Goal: Find contact information: Find contact information

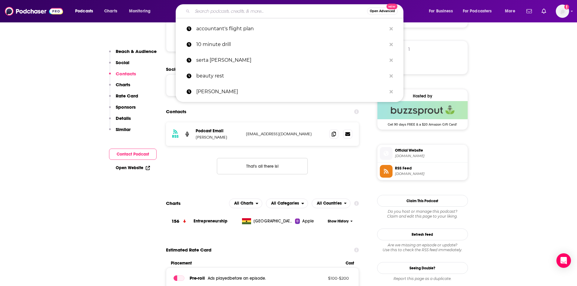
click at [227, 11] on input "Search podcasts, credits, & more..." at bounding box center [279, 11] width 175 height 10
click at [226, 45] on p "10 minute drill" at bounding box center [291, 45] width 190 height 16
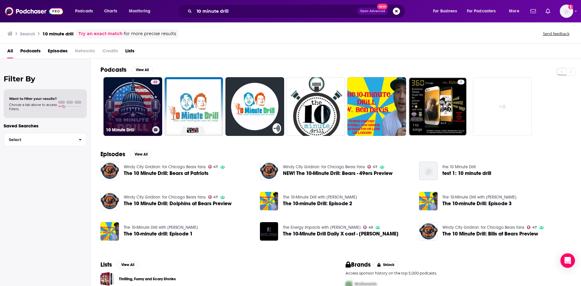
click at [138, 108] on link "48 10 Minute Drill" at bounding box center [133, 106] width 59 height 59
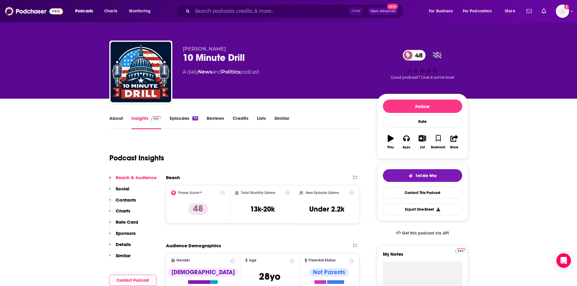
click at [132, 198] on p "Contacts" at bounding box center [126, 200] width 20 height 6
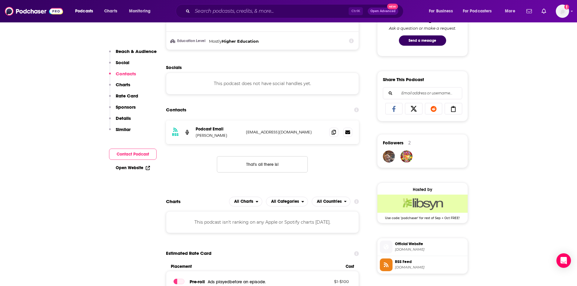
scroll to position [351, 0]
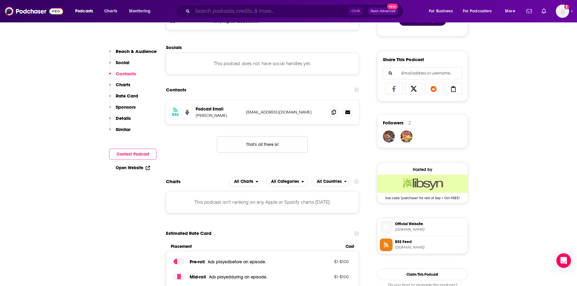
click at [261, 11] on input "Search podcasts, credits, & more..." at bounding box center [270, 11] width 156 height 10
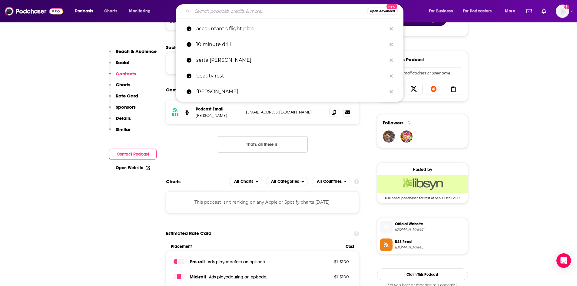
paste input "Agent Boost Marketing"
type input "Agent Boost Marketing"
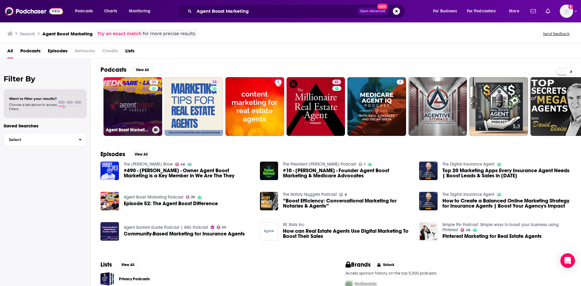
click at [121, 106] on link "29 Agent Boost Marketing Podcast" at bounding box center [133, 106] width 59 height 59
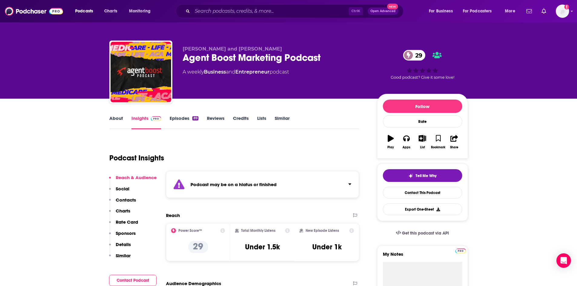
click at [122, 200] on p "Contacts" at bounding box center [126, 200] width 20 height 6
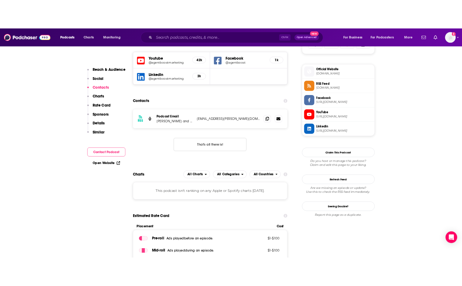
scroll to position [421, 0]
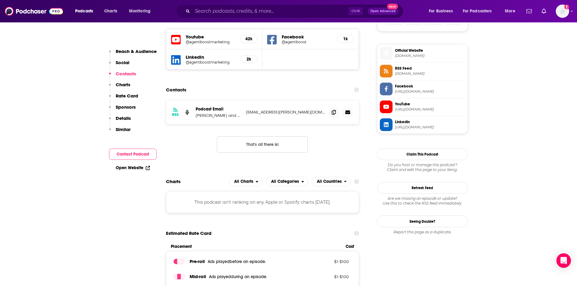
click at [223, 61] on h5 "@agentboostmarketing" at bounding box center [211, 62] width 50 height 5
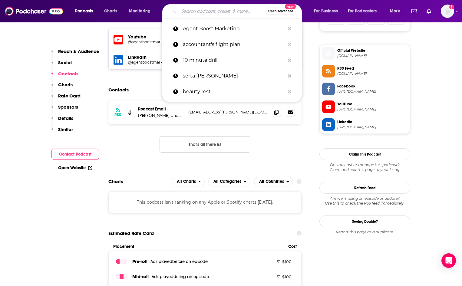
click at [197, 10] on input "Search podcasts, credits, & more..." at bounding box center [222, 11] width 87 height 10
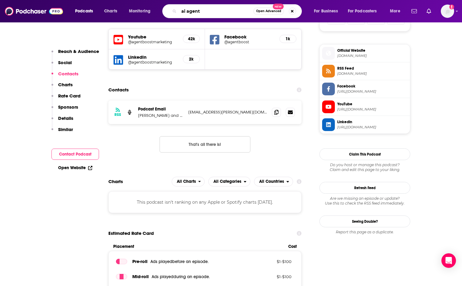
type input "ai agents"
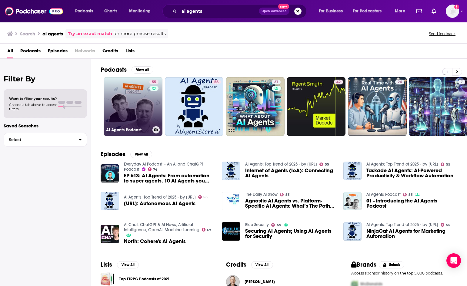
click at [127, 94] on link "55 AI Agents Podcast" at bounding box center [133, 106] width 59 height 59
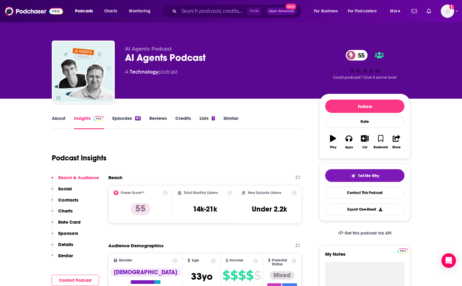
click at [71, 201] on p "Contacts" at bounding box center [68, 200] width 20 height 6
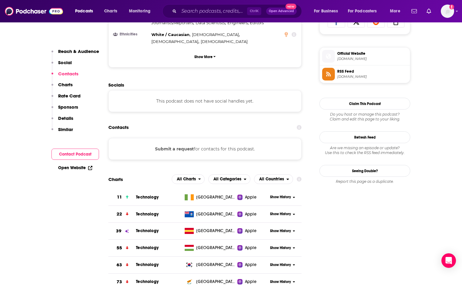
scroll to position [425, 0]
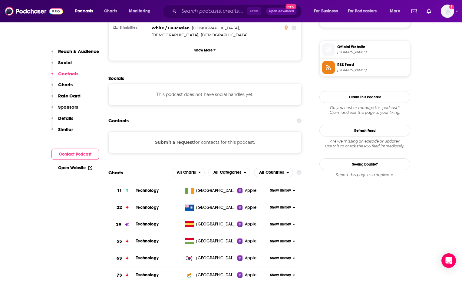
click at [64, 117] on p "Details" at bounding box center [65, 118] width 15 height 6
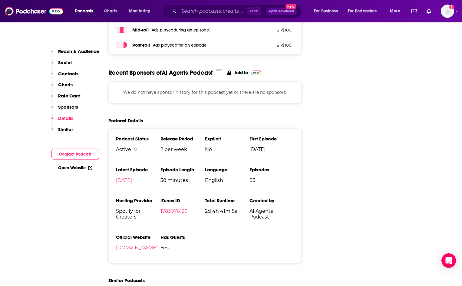
scroll to position [762, 0]
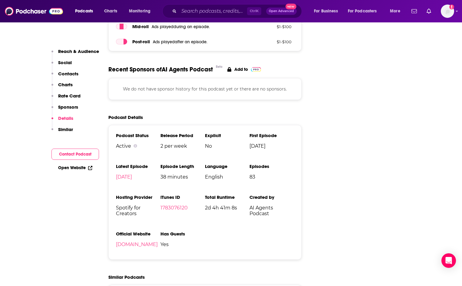
click at [81, 167] on link "Open Website" at bounding box center [75, 167] width 34 height 5
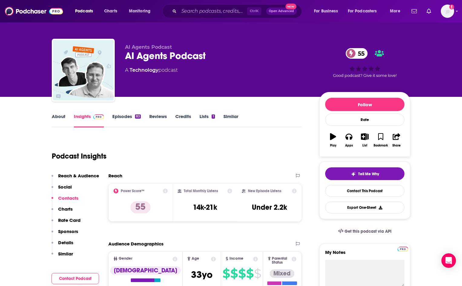
scroll to position [0, 0]
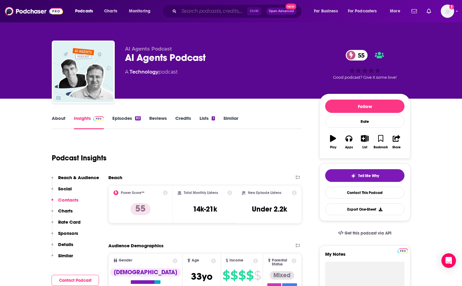
click at [199, 12] on input "Search podcasts, credits, & more..." at bounding box center [213, 11] width 68 height 10
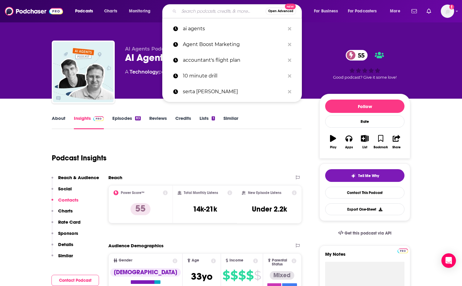
paste input "All Bones Considered: Laurel Hill Stories"
type input "All Bones Considered: Laurel Hill Stories"
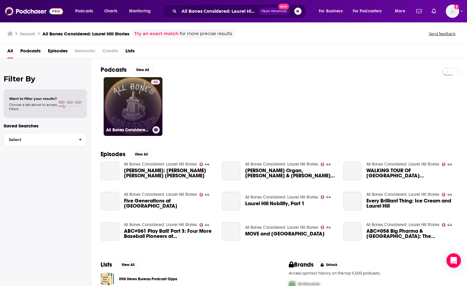
click at [131, 102] on link "44 All Bones Considered: Laurel Hill Stories" at bounding box center [133, 106] width 59 height 59
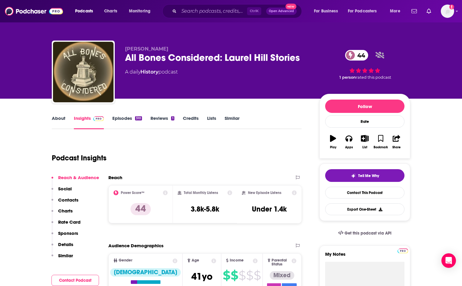
click at [74, 201] on p "Contacts" at bounding box center [68, 200] width 20 height 6
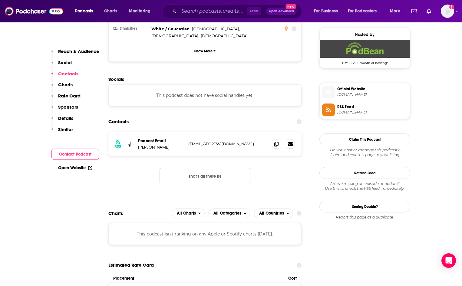
scroll to position [439, 0]
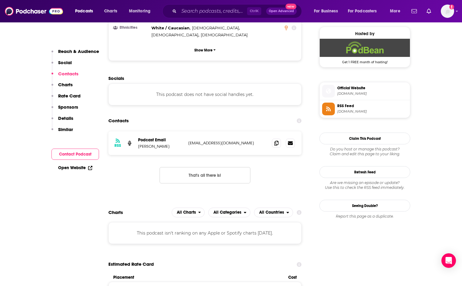
click at [224, 140] on p "[EMAIL_ADDRESS][DOMAIN_NAME]" at bounding box center [227, 142] width 79 height 5
copy div "[EMAIL_ADDRESS][DOMAIN_NAME] [EMAIL_ADDRESS][DOMAIN_NAME]"
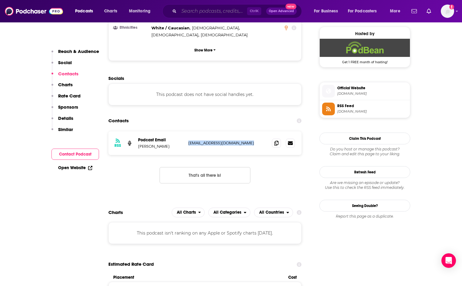
click at [227, 7] on input "Search podcasts, credits, & more..." at bounding box center [213, 11] width 68 height 10
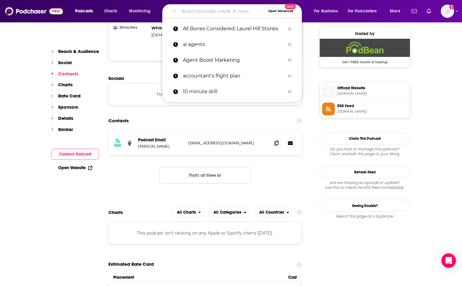
paste input "Arreglando con [PERSON_NAME]"
type input "Arreglando con [PERSON_NAME]"
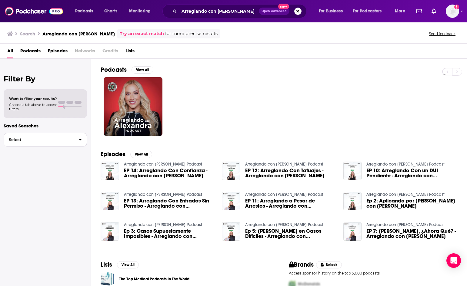
click at [75, 142] on span "button" at bounding box center [80, 139] width 13 height 13
click at [298, 103] on div at bounding box center [284, 106] width 366 height 59
click at [451, 12] on img "Logged in as winmo" at bounding box center [451, 11] width 13 height 13
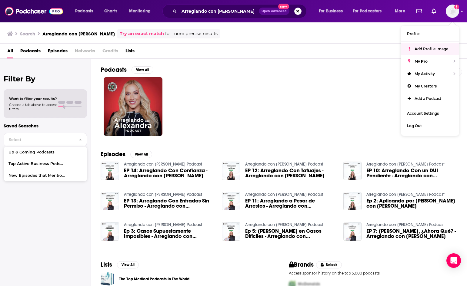
click at [290, 83] on div at bounding box center [284, 106] width 366 height 59
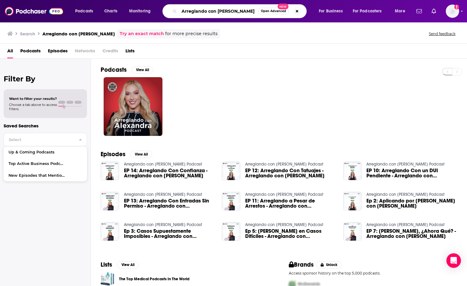
click at [208, 11] on input "Arreglando con [PERSON_NAME]" at bounding box center [218, 11] width 79 height 10
paste input "TI ProMedi"
type input "ATI ProMedia"
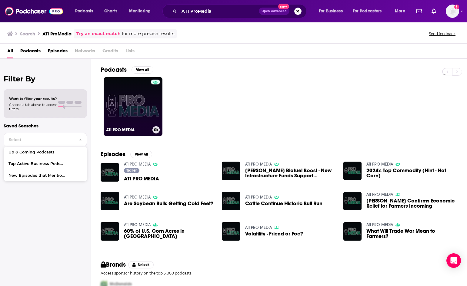
click at [134, 109] on link "ATI PRO MEDIA" at bounding box center [133, 106] width 59 height 59
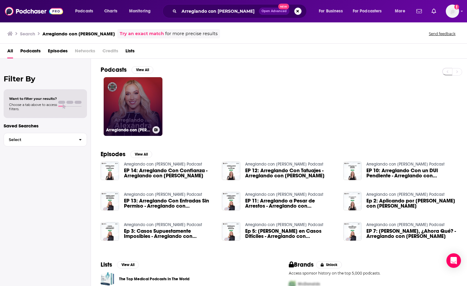
click at [138, 111] on link "Arreglando con [PERSON_NAME] Podcast" at bounding box center [133, 106] width 59 height 59
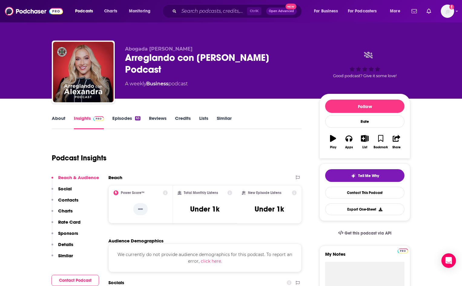
click at [65, 200] on p "Contacts" at bounding box center [68, 200] width 20 height 6
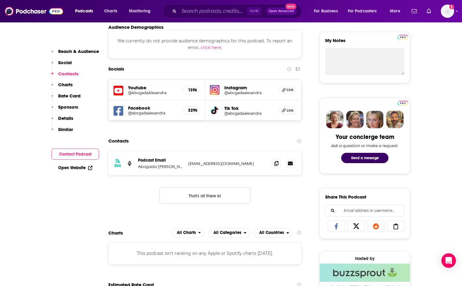
scroll to position [265, 0]
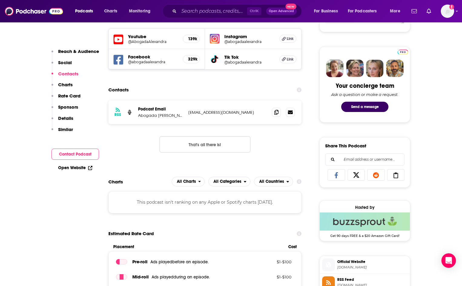
click at [214, 112] on p "[EMAIL_ADDRESS][DOMAIN_NAME]" at bounding box center [227, 112] width 79 height 5
copy div "[EMAIL_ADDRESS][DOMAIN_NAME] [EMAIL_ADDRESS][DOMAIN_NAME]"
click at [142, 153] on div "RSS Podcast Email Abogada [PERSON_NAME] [EMAIL_ADDRESS][DOMAIN_NAME] [EMAIL_ADD…" at bounding box center [204, 132] width 193 height 62
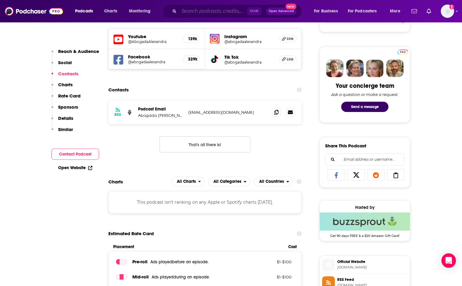
click at [193, 11] on input "Search podcasts, credits, & more..." at bounding box center [213, 11] width 68 height 10
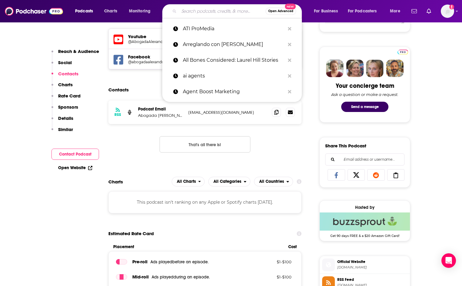
paste input "ATI ProMedia"
type input "ATI ProMedia"
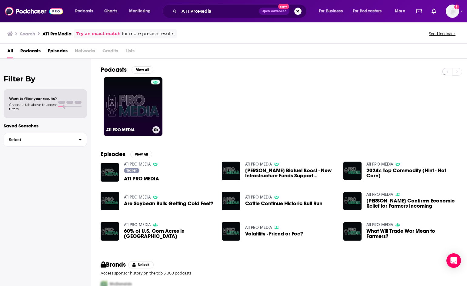
click at [131, 102] on link "ATI PRO MEDIA" at bounding box center [133, 106] width 59 height 59
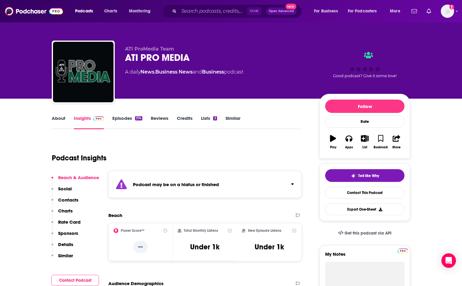
click at [66, 201] on p "Contacts" at bounding box center [68, 200] width 20 height 6
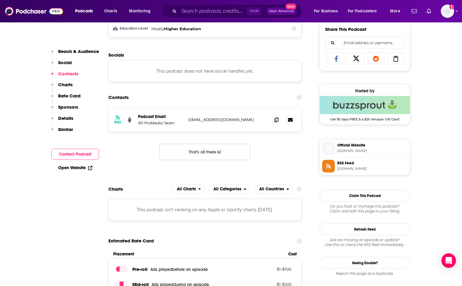
scroll to position [389, 0]
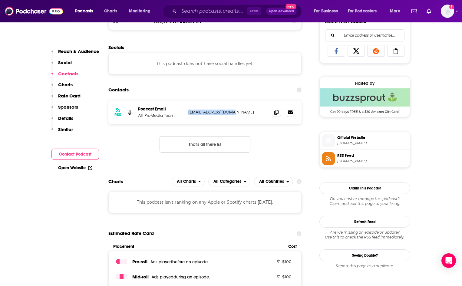
drag, startPoint x: 232, startPoint y: 112, endPoint x: 188, endPoint y: 114, distance: 43.6
click at [188, 114] on div "RSS Podcast Email ATI ProMedia Team [EMAIL_ADDRESS][DOMAIN_NAME] [EMAIL_ADDRESS…" at bounding box center [204, 113] width 193 height 24
copy p "[EMAIL_ADDRESS][DOMAIN_NAME]"
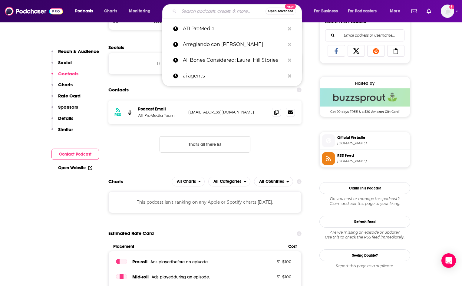
click at [211, 11] on input "Search podcasts, credits, & more..." at bounding box center [222, 11] width 87 height 10
paste input "Ausha SAS"
type input "Ausha SAS"
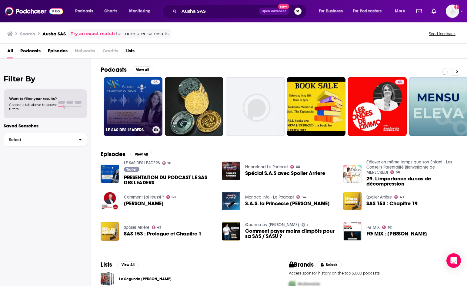
click at [132, 112] on link "26 LE SAS DES LEADERS" at bounding box center [133, 106] width 59 height 59
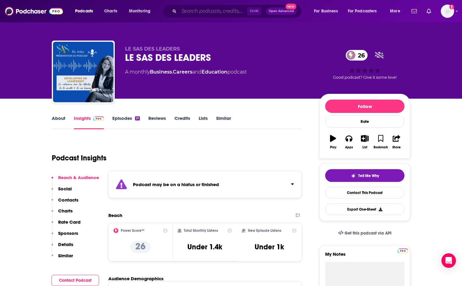
click at [222, 13] on input "Search podcasts, credits, & more..." at bounding box center [213, 11] width 68 height 10
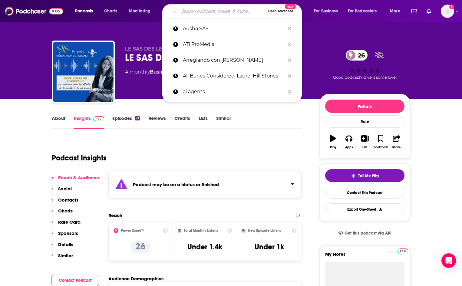
paste input "Behind the Deal"
type input "Behind the Deal"
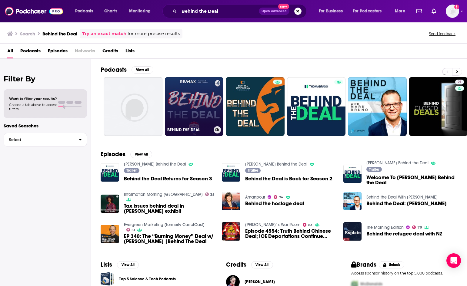
click at [188, 104] on link "BEHIND THE DEAL" at bounding box center [194, 106] width 59 height 59
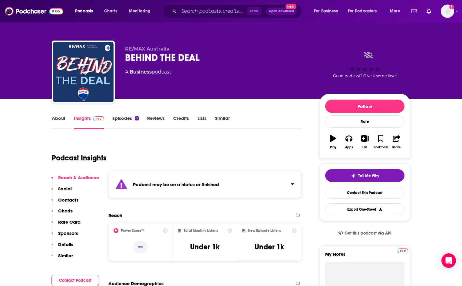
click at [70, 198] on p "Contacts" at bounding box center [68, 200] width 20 height 6
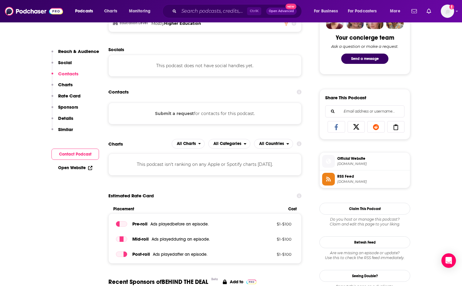
scroll to position [315, 0]
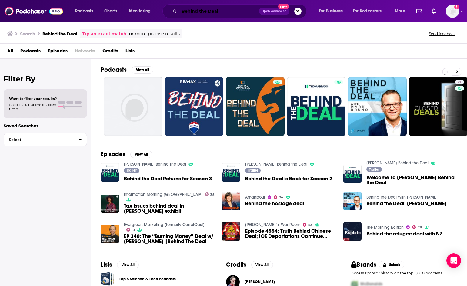
click at [208, 10] on input "Behind the Deal" at bounding box center [219, 11] width 80 height 10
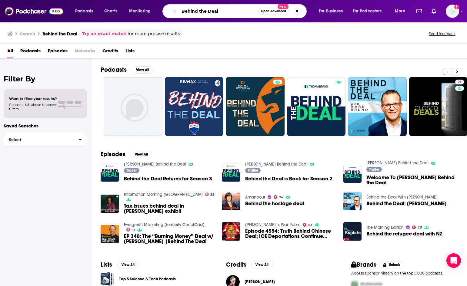
click at [208, 10] on input "Behind the Deal" at bounding box center [218, 11] width 79 height 10
paste input "lieve in Progress: an AACR Foundation Podcast"
type input "Believe in Progress: an AACR Foundation Podcast"
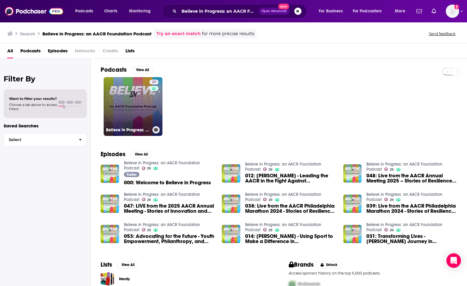
click at [138, 104] on link "29 Believe in Progress: an AACR Foundation Podcast" at bounding box center [133, 106] width 59 height 59
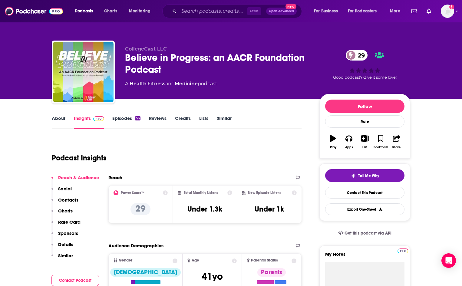
click at [68, 197] on p "Contacts" at bounding box center [68, 200] width 20 height 6
click at [58, 118] on link "About" at bounding box center [59, 122] width 14 height 14
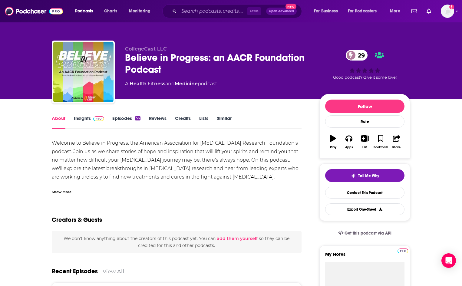
click at [63, 189] on div "Show More" at bounding box center [62, 192] width 20 height 6
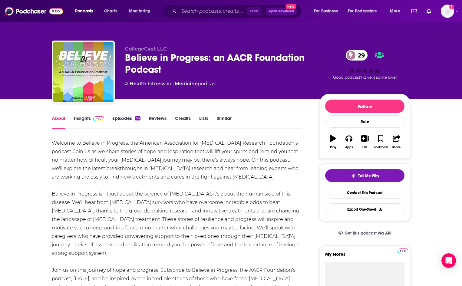
click at [168, 203] on div "Welcome to Believe in Progress, the American Association for [MEDICAL_DATA] Res…" at bounding box center [177, 257] width 250 height 237
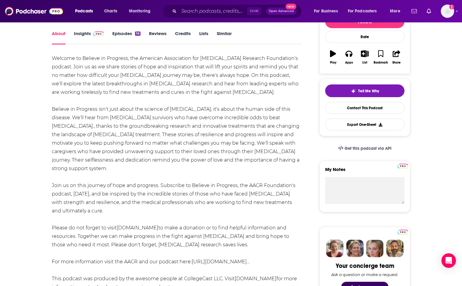
scroll to position [97, 0]
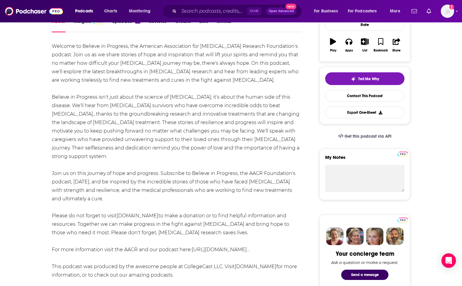
click at [147, 213] on link "[DOMAIN_NAME]" at bounding box center [138, 216] width 42 height 6
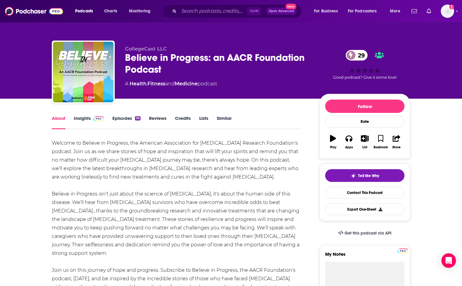
click at [178, 116] on link "Credits" at bounding box center [183, 122] width 16 height 14
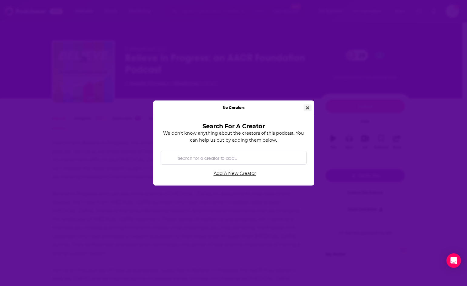
click at [306, 110] on button "Close" at bounding box center [307, 107] width 8 height 7
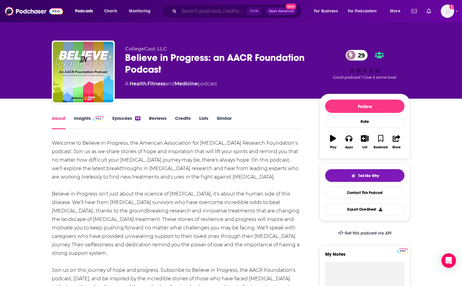
click at [194, 11] on input "Search podcasts, credits, & more..." at bounding box center [213, 11] width 68 height 10
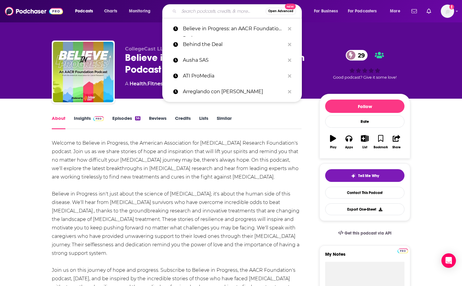
paste input "Between the Lines"
type input "Between the Lines"
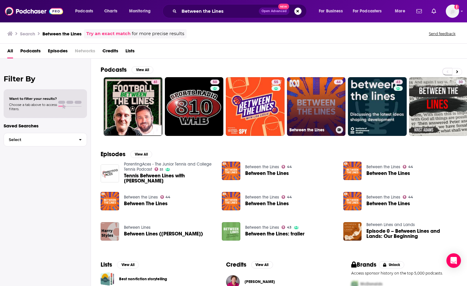
click at [328, 109] on link "44 Between the Lines" at bounding box center [316, 106] width 59 height 59
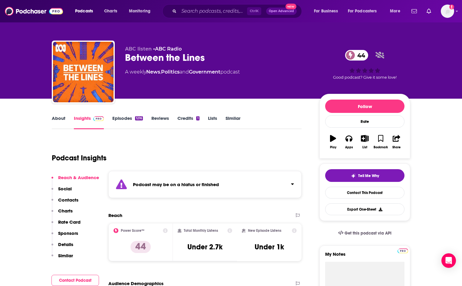
click at [68, 201] on p "Contacts" at bounding box center [68, 200] width 20 height 6
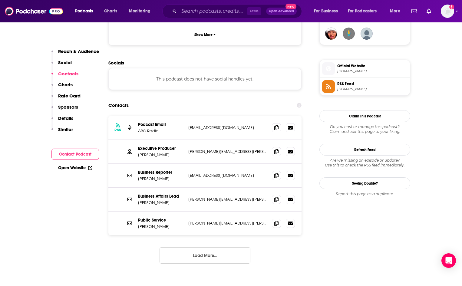
scroll to position [456, 0]
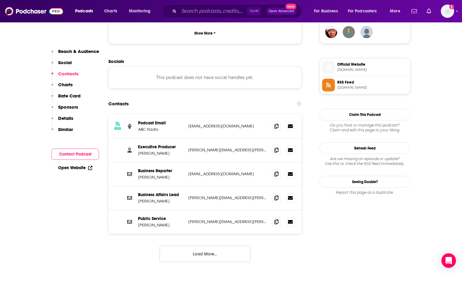
click at [215, 246] on button "Load More..." at bounding box center [205, 254] width 91 height 16
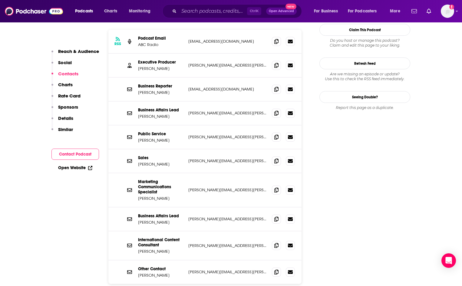
scroll to position [553, 0]
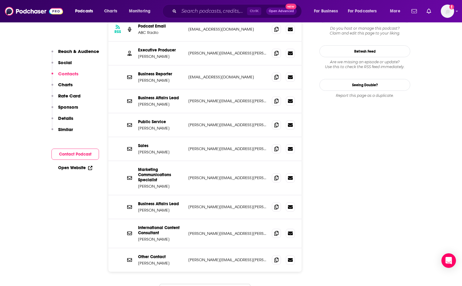
click at [231, 175] on p "[PERSON_NAME][EMAIL_ADDRESS][PERSON_NAME][DOMAIN_NAME]" at bounding box center [227, 177] width 79 height 5
click at [275, 175] on icon at bounding box center [276, 177] width 4 height 5
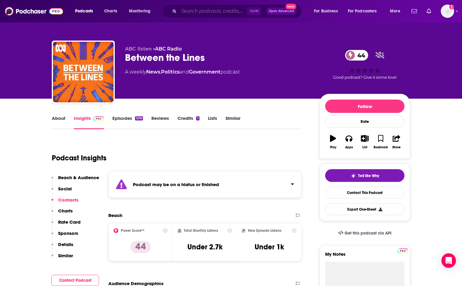
click at [192, 11] on input "Search podcasts, credits, & more..." at bounding box center [213, 11] width 68 height 10
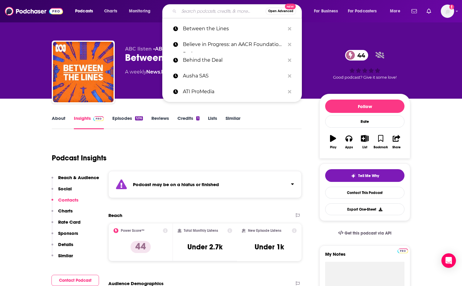
paste input "Beyond The Science"
type input "Beyond The Science"
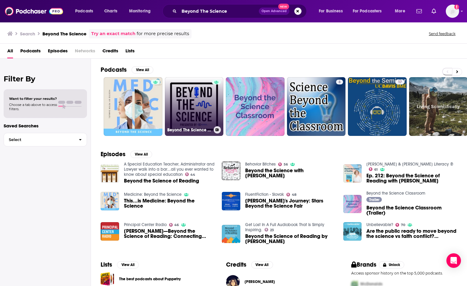
click at [200, 112] on link "Beyond The Science Podcast" at bounding box center [194, 106] width 59 height 59
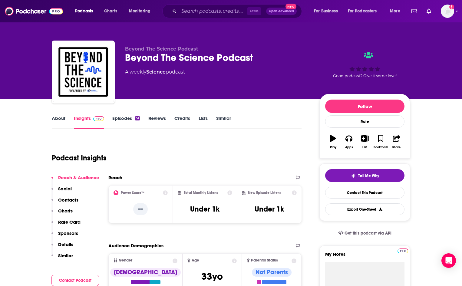
click at [71, 200] on p "Contacts" at bounding box center [68, 200] width 20 height 6
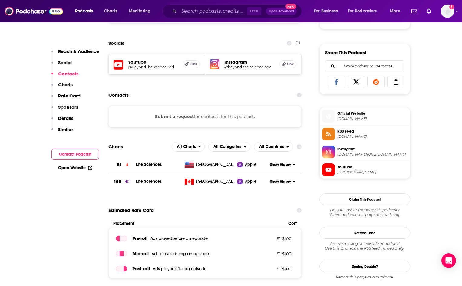
scroll to position [363, 0]
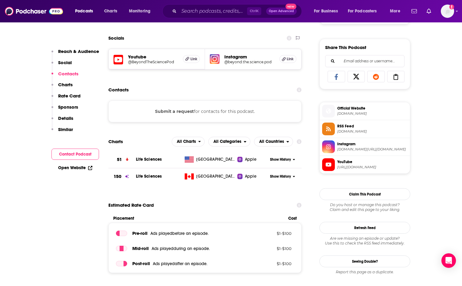
click at [351, 147] on span "[DOMAIN_NAME][URL][DOMAIN_NAME]" at bounding box center [372, 149] width 70 height 5
click at [189, 11] on input "Search podcasts, credits, & more..." at bounding box center [213, 11] width 68 height 10
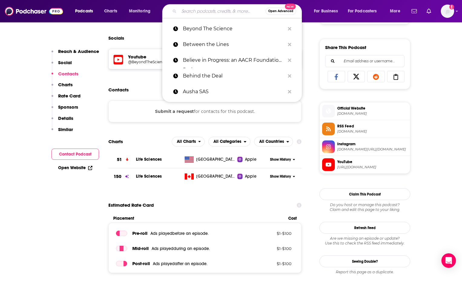
paste input "Bitch I Got My Pots"
type input "Bitch I Got My Pots"
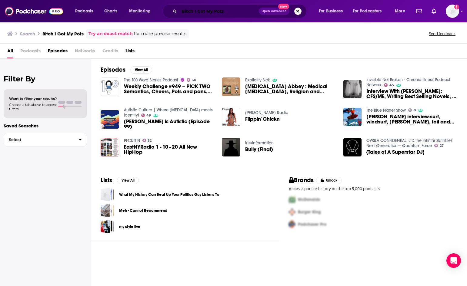
click at [197, 12] on input "Bitch I Got My Pots" at bounding box center [219, 11] width 80 height 10
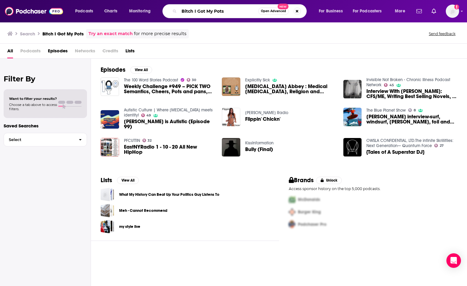
click at [197, 12] on input "Bitch I Got My Pots" at bounding box center [218, 11] width 79 height 10
paste input "zTech Forward"
type input "BizTech Forward"
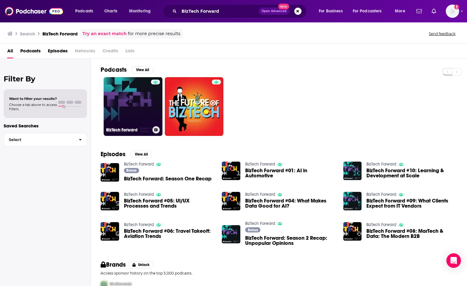
click at [139, 100] on link "BizTech Forward" at bounding box center [133, 106] width 59 height 59
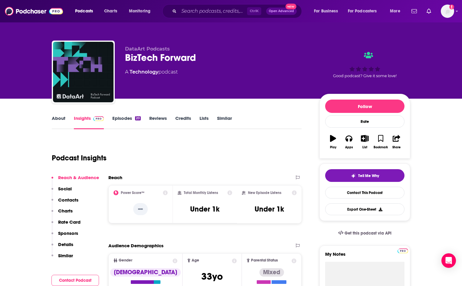
click at [72, 201] on p "Contacts" at bounding box center [68, 200] width 20 height 6
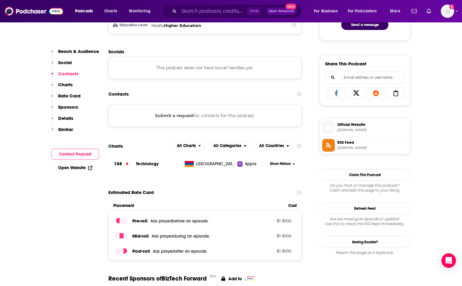
scroll to position [351, 0]
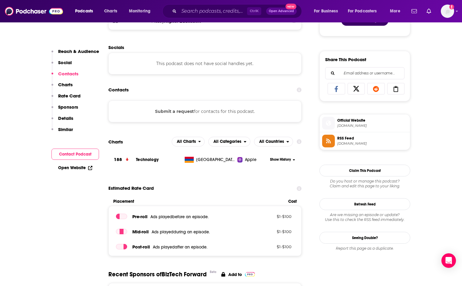
click at [77, 156] on button "Contact Podcast" at bounding box center [75, 154] width 48 height 11
click at [78, 167] on link "Open Website" at bounding box center [75, 167] width 34 height 5
click at [200, 12] on input "Search podcasts, credits, & more..." at bounding box center [213, 11] width 68 height 10
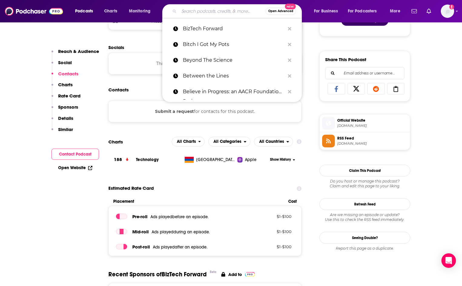
paste input "6568366 Businesstalk am Kudamm (Podcast)"
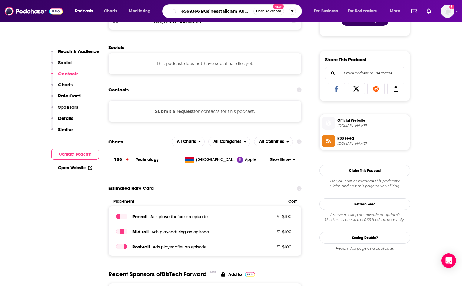
scroll to position [0, 41]
type input "6568366 Businesstalk am Kudamm"
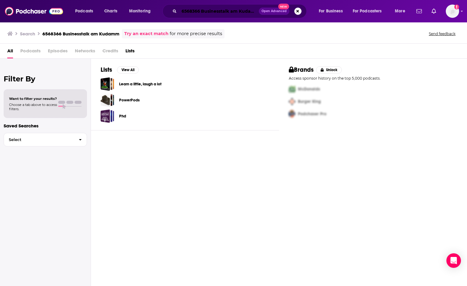
click at [211, 11] on input "6568366 Businesstalk am Kudamm" at bounding box center [219, 11] width 80 height 10
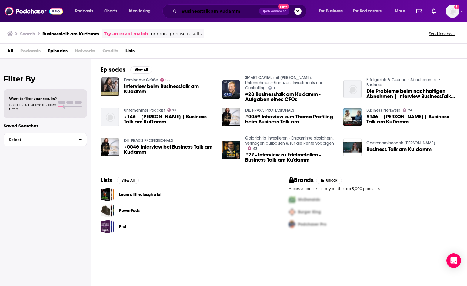
click at [205, 13] on input "Businesstalk am Kudamm" at bounding box center [219, 11] width 80 height 10
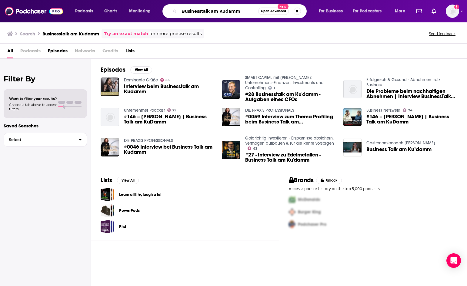
click at [205, 13] on input "Businesstalk am Kudamm" at bounding box center [218, 11] width 79 height 10
paste input "Change Your Brain Every Day"
type input "Change Your Brain Every Day"
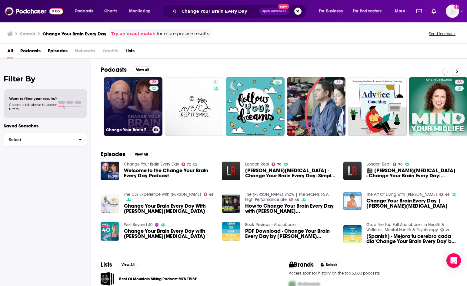
click at [131, 109] on link "72 Change Your Brain Every Day" at bounding box center [133, 106] width 59 height 59
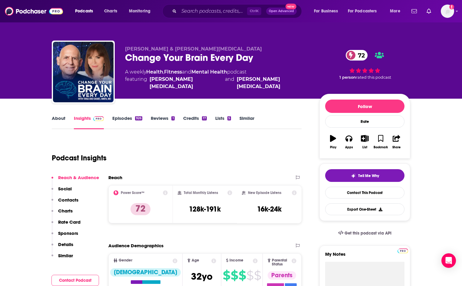
click at [76, 202] on p "Contacts" at bounding box center [68, 200] width 20 height 6
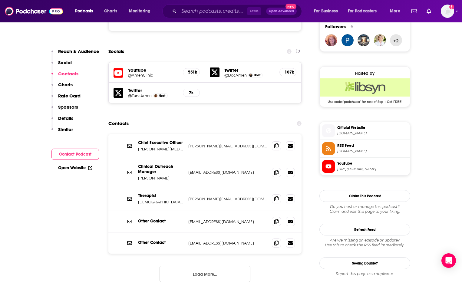
scroll to position [457, 0]
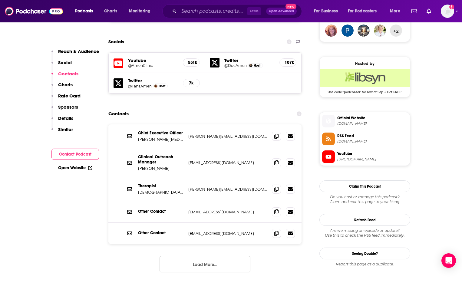
click at [226, 256] on button "Load More..." at bounding box center [205, 264] width 91 height 16
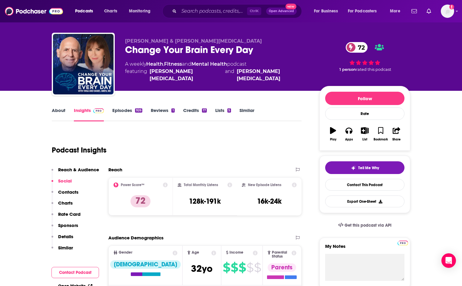
scroll to position [0, 0]
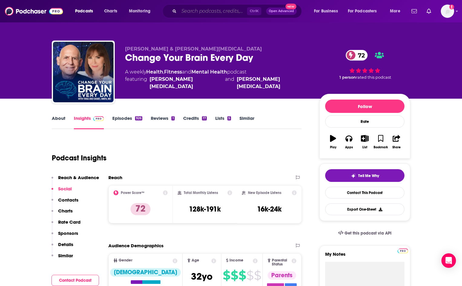
click at [201, 12] on input "Search podcasts, credits, & more..." at bounding box center [213, 11] width 68 height 10
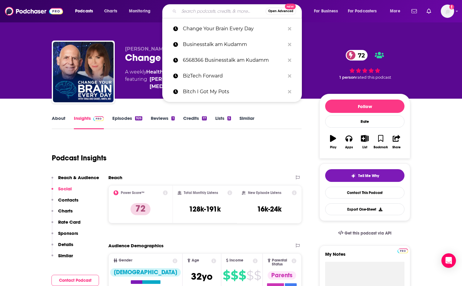
click at [201, 12] on input "Search podcasts, credits, & more..." at bounding box center [222, 11] width 87 height 10
paste input "[PERSON_NAME] Creative Friends"
type input "[PERSON_NAME] Creative Friends"
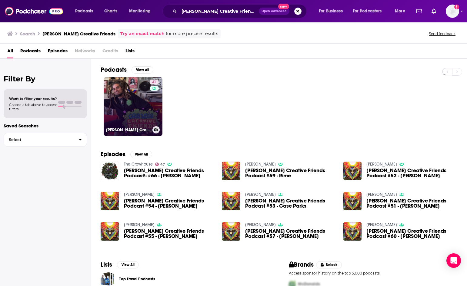
click at [142, 104] on link "41 [PERSON_NAME] Creative Friends" at bounding box center [133, 106] width 59 height 59
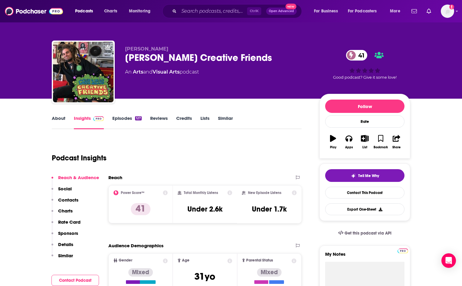
click at [74, 200] on p "Contacts" at bounding box center [68, 200] width 20 height 6
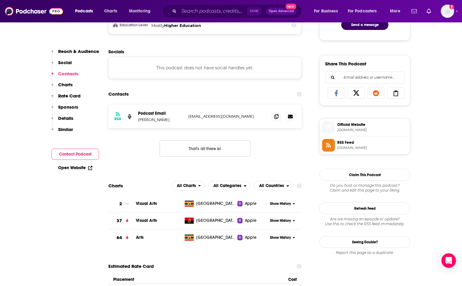
scroll to position [351, 0]
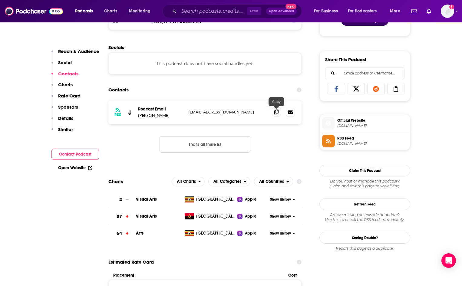
click at [276, 113] on icon at bounding box center [276, 112] width 4 height 5
click at [210, 8] on input "Search podcasts, credits, & more..." at bounding box center [213, 11] width 68 height 10
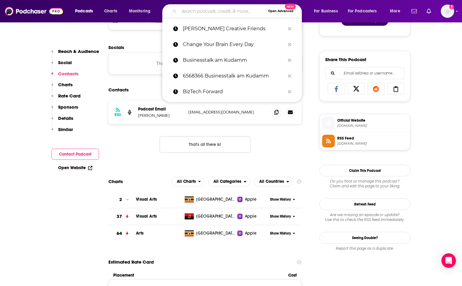
paste input "Clean Power Hour"
type input "Clean Power Hour"
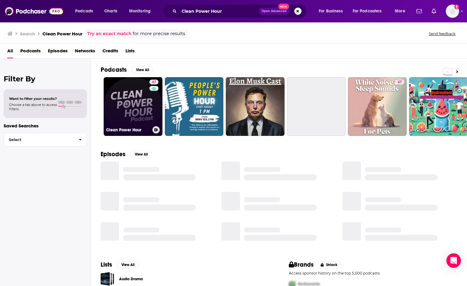
click at [134, 103] on link "47 Clean Power Hour" at bounding box center [133, 106] width 59 height 59
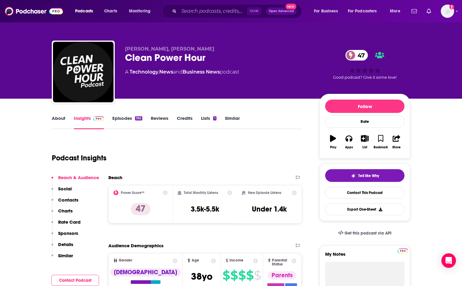
click at [69, 200] on p "Contacts" at bounding box center [68, 200] width 20 height 6
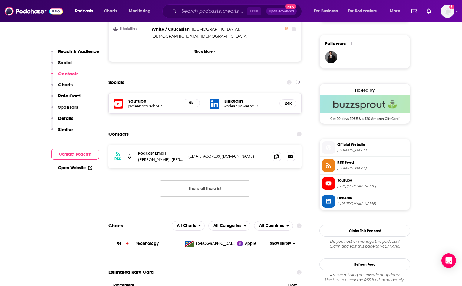
scroll to position [444, 0]
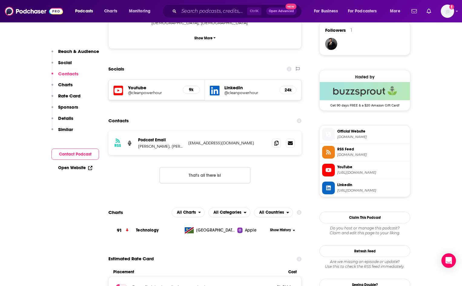
click at [162, 144] on p "[PERSON_NAME], [PERSON_NAME]" at bounding box center [160, 146] width 45 height 5
click at [164, 144] on p "[PERSON_NAME], [PERSON_NAME]" at bounding box center [160, 146] width 45 height 5
drag, startPoint x: 164, startPoint y: 115, endPoint x: 138, endPoint y: 118, distance: 26.3
click at [138, 131] on div "RSS Podcast Email [PERSON_NAME], [PERSON_NAME] [EMAIL_ADDRESS][DOMAIN_NAME] [EM…" at bounding box center [204, 143] width 193 height 24
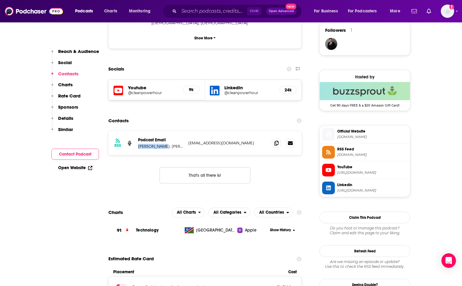
copy p "[PERSON_NAME]"
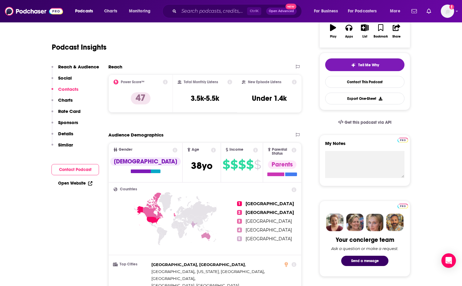
scroll to position [0, 0]
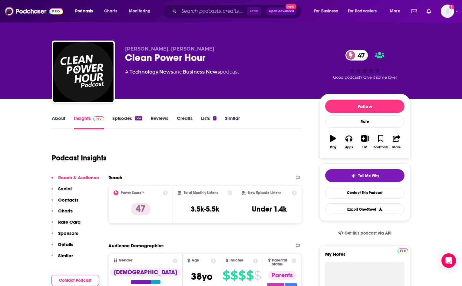
click at [62, 119] on link "About" at bounding box center [59, 122] width 14 height 14
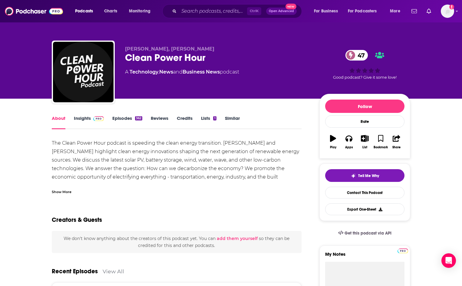
click at [69, 187] on div "Show More" at bounding box center [177, 189] width 250 height 10
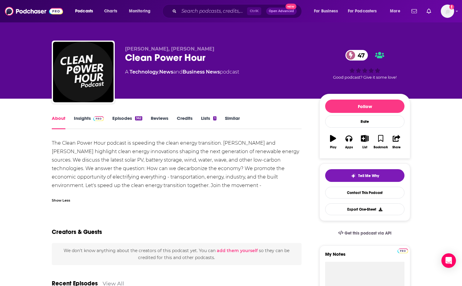
click at [228, 184] on div "The Clean Power Hour podcast is speeding the clean energy transition. [PERSON_N…" at bounding box center [177, 168] width 250 height 59
drag, startPoint x: 251, startPoint y: 185, endPoint x: 184, endPoint y: 186, distance: 66.3
click at [184, 186] on div "The Clean Power Hour podcast is speeding the clean energy transition. [PERSON_N…" at bounding box center [177, 168] width 250 height 59
copy div "[DOMAIN_NAME]"
click at [190, 13] on input "Search podcasts, credits, & more..." at bounding box center [213, 11] width 68 height 10
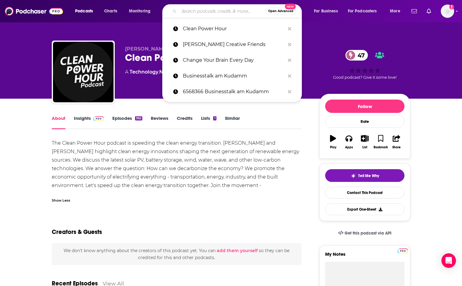
paste input "Climate Correction"
type input "Climate Correction"
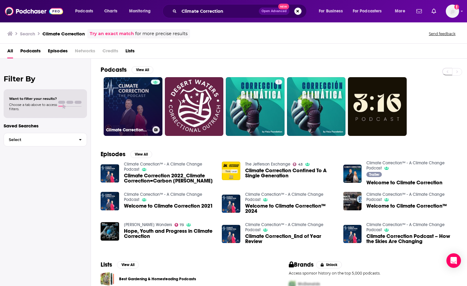
click at [147, 104] on link "Climate Correction™ - A Climate Change Podcast" at bounding box center [133, 106] width 59 height 59
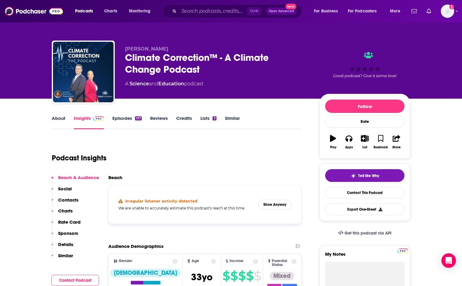
click at [71, 198] on p "Contacts" at bounding box center [68, 200] width 20 height 6
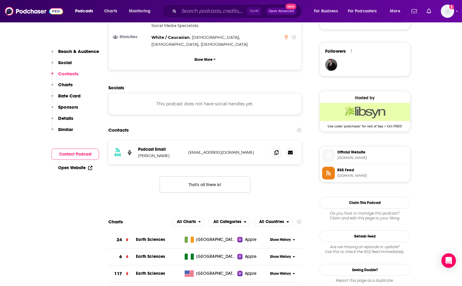
scroll to position [432, 0]
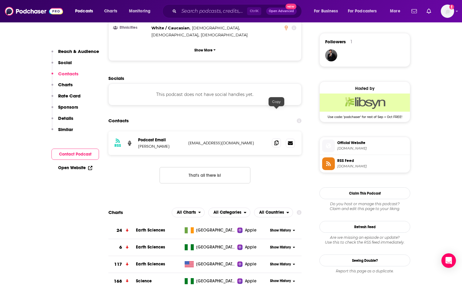
click at [276, 140] on icon at bounding box center [276, 142] width 4 height 5
drag, startPoint x: 237, startPoint y: 114, endPoint x: 200, endPoint y: 113, distance: 37.3
click at [200, 140] on p "[EMAIL_ADDRESS][DOMAIN_NAME]" at bounding box center [227, 142] width 79 height 5
copy p "[DOMAIN_NAME]"
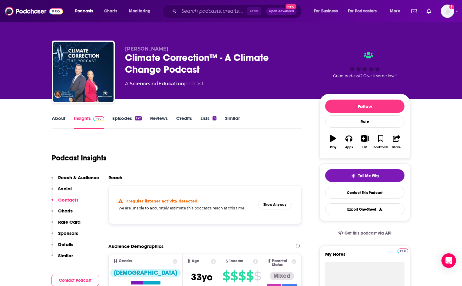
scroll to position [333, 0]
